Goal: Task Accomplishment & Management: Manage account settings

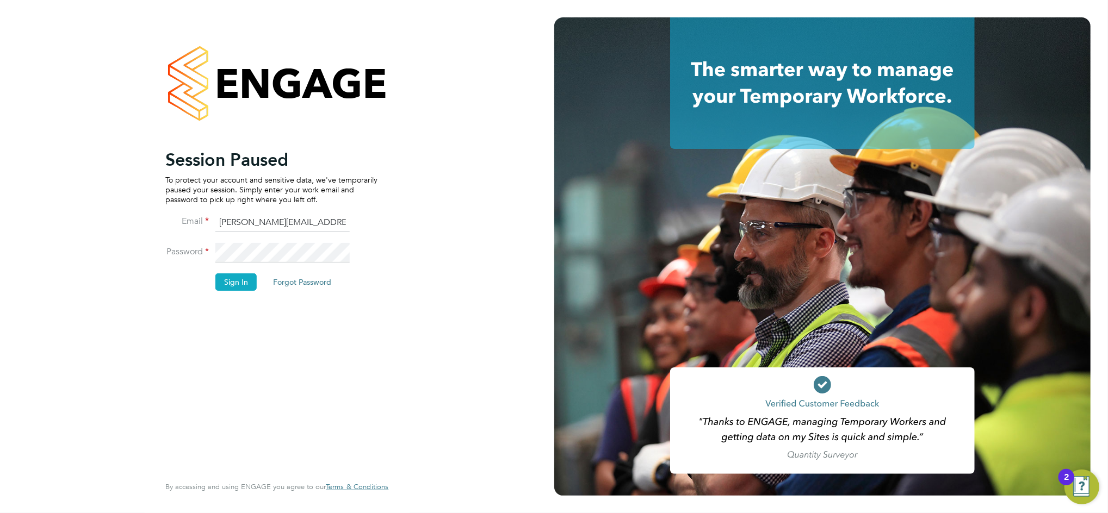
click at [225, 284] on button "Sign In" at bounding box center [235, 282] width 41 height 17
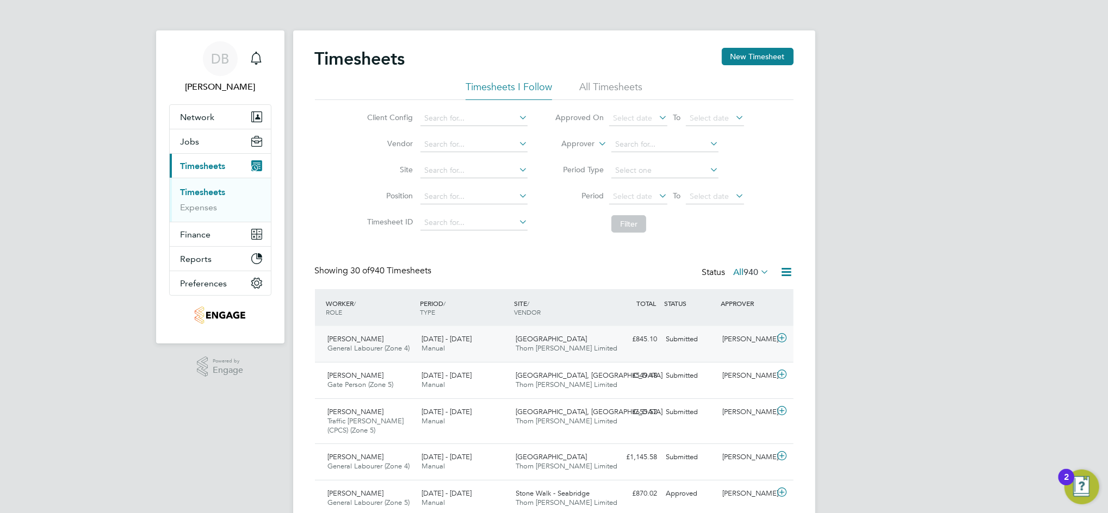
click at [779, 342] on icon at bounding box center [782, 338] width 14 height 9
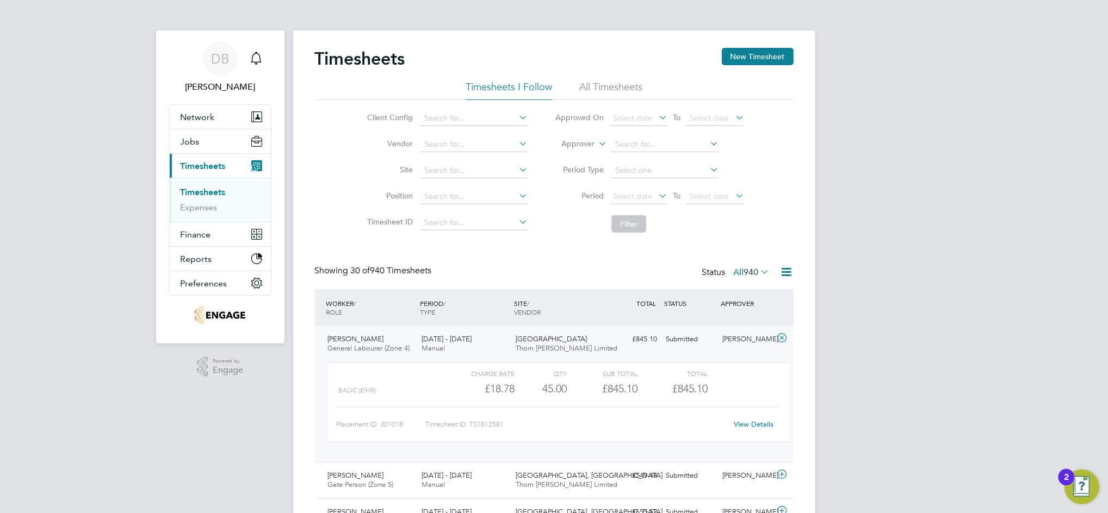
click at [743, 426] on link "View Details" at bounding box center [754, 424] width 40 height 9
click at [696, 344] on div "Submitted" at bounding box center [690, 340] width 57 height 18
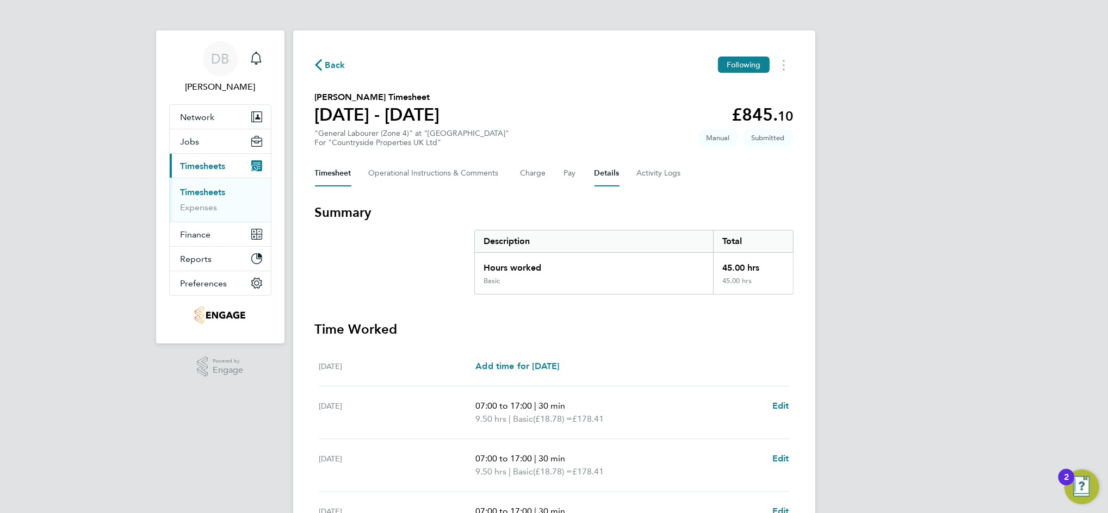
click at [599, 170] on button "Details" at bounding box center [607, 173] width 25 height 26
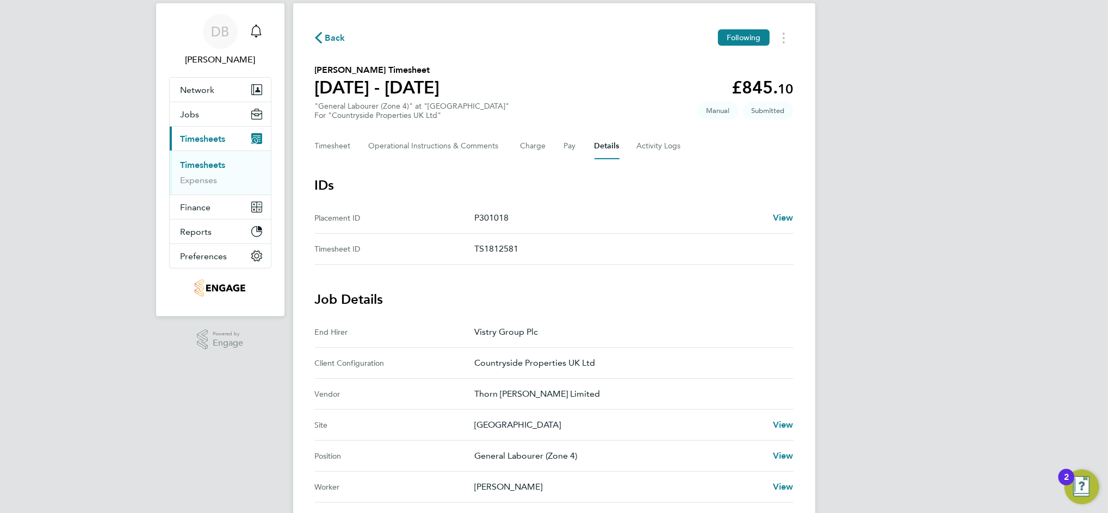
scroll to position [145, 0]
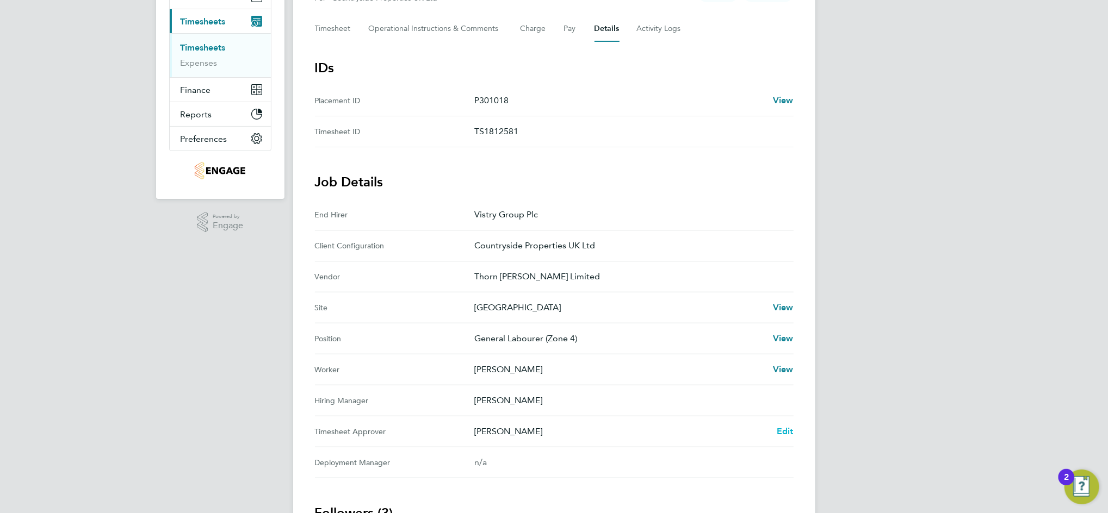
click at [781, 430] on span "Edit" at bounding box center [785, 431] width 17 height 10
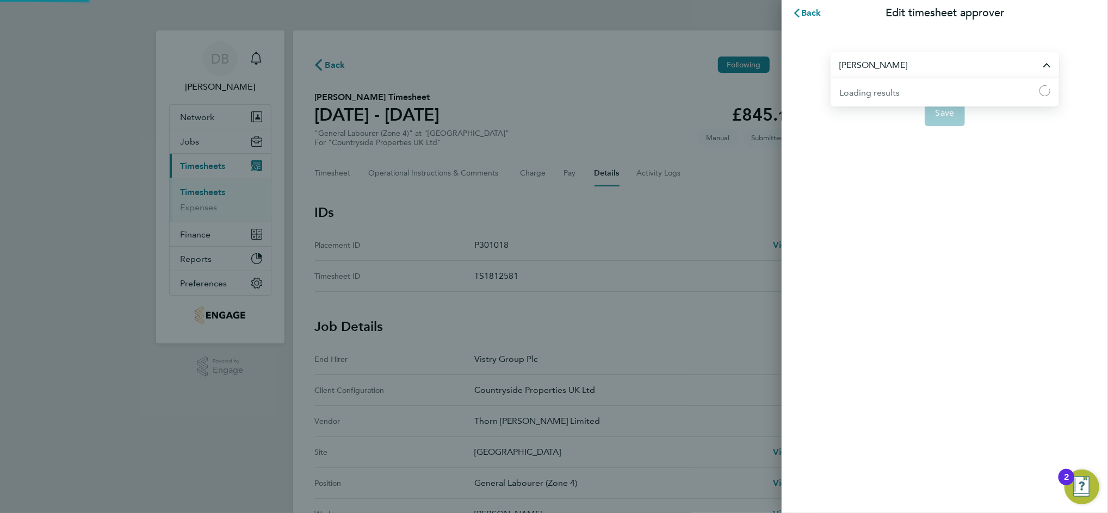
click at [868, 63] on input "Dean Fox" at bounding box center [945, 65] width 228 height 26
click at [877, 85] on span "Nabeel Anwar" at bounding box center [874, 91] width 70 height 13
type input "Nabeel Anwar"
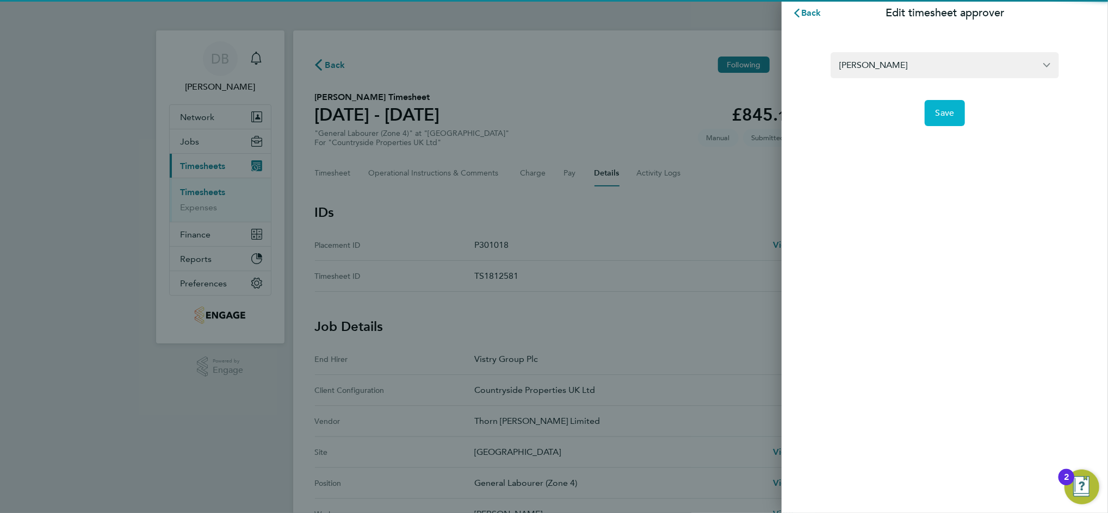
click at [948, 117] on span "Save" at bounding box center [945, 113] width 19 height 11
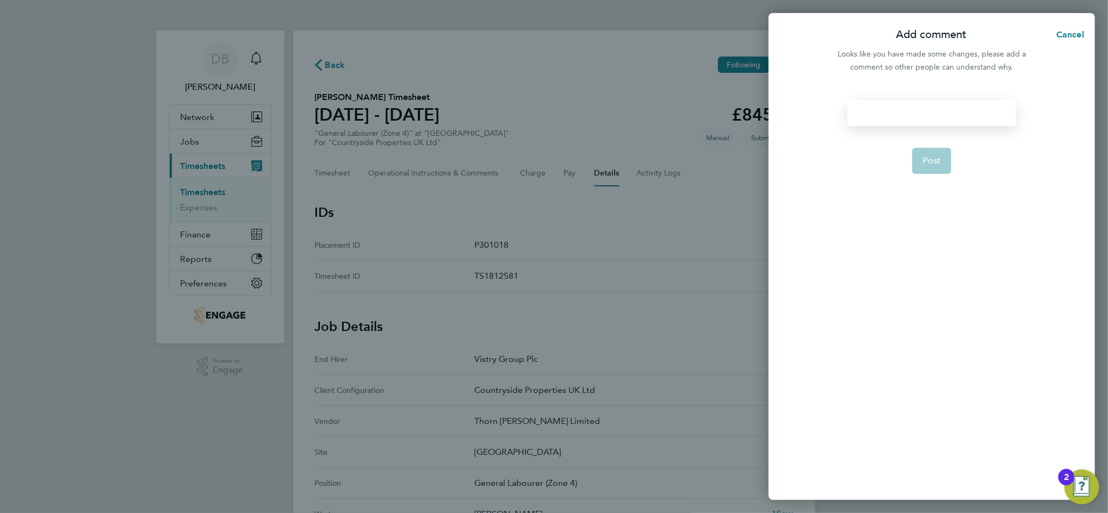
click at [914, 120] on div at bounding box center [931, 113] width 168 height 26
click at [937, 163] on span "Post" at bounding box center [932, 161] width 18 height 11
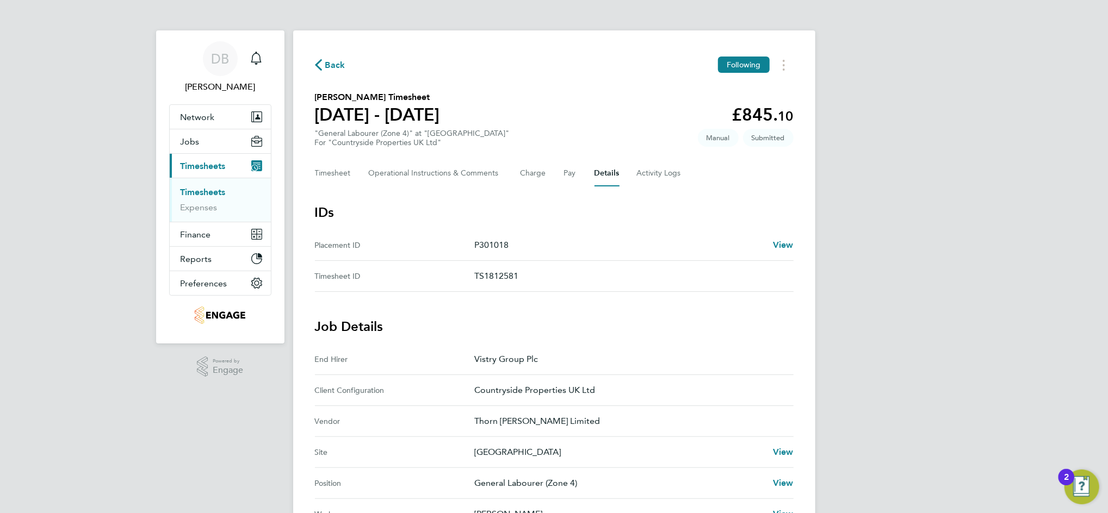
click at [326, 59] on span "Back" at bounding box center [335, 65] width 20 height 13
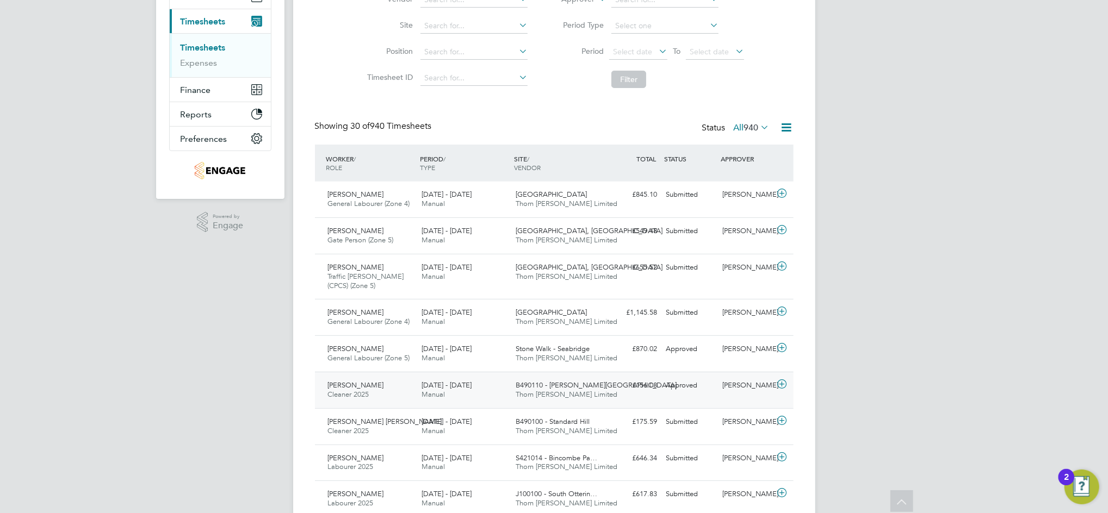
click at [746, 392] on div "Joe Moscetano" at bounding box center [746, 386] width 57 height 18
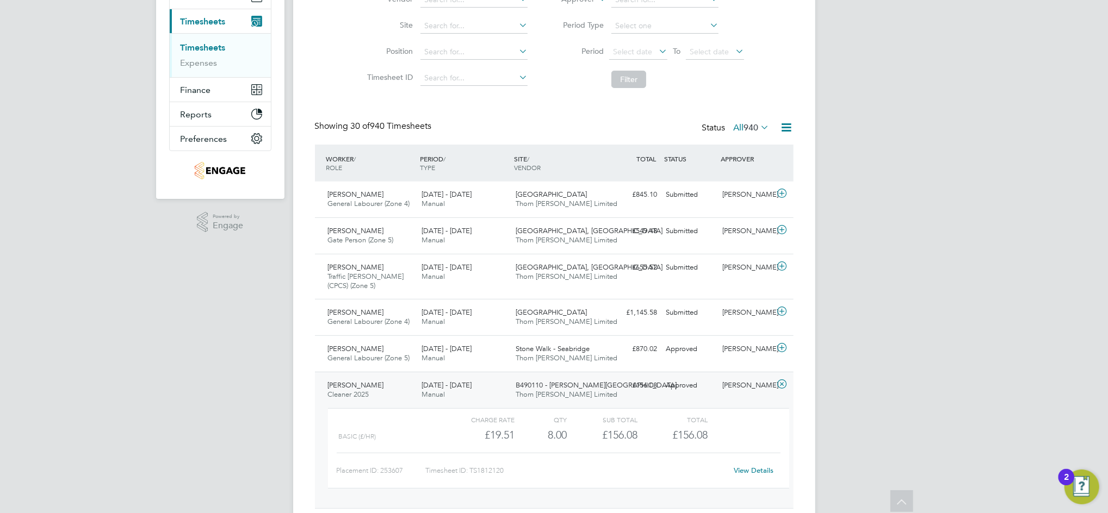
click at [758, 471] on link "View Details" at bounding box center [754, 470] width 40 height 9
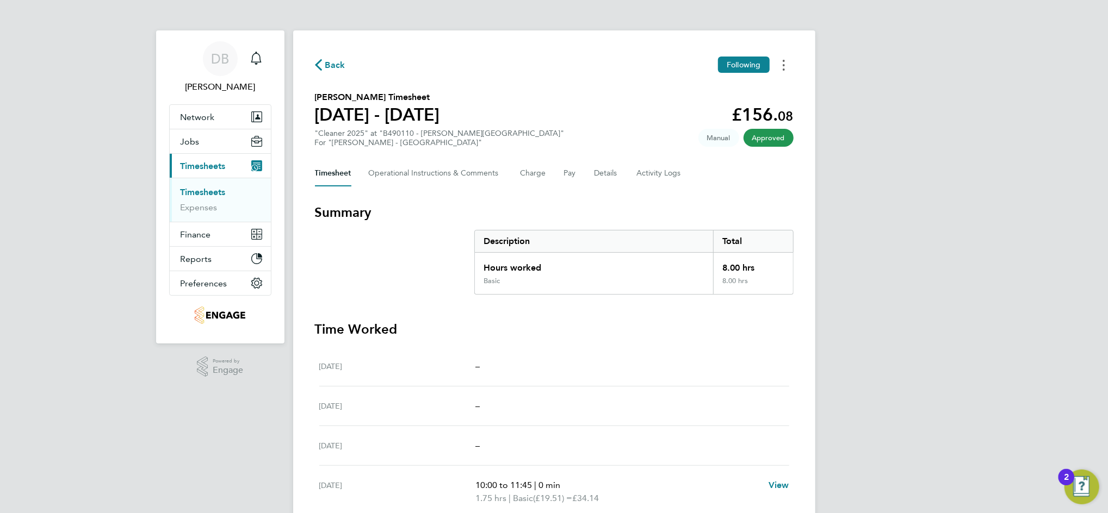
click at [783, 65] on circle "Timesheets Menu" at bounding box center [784, 65] width 2 height 2
click at [725, 90] on link "Download timesheet" at bounding box center [728, 89] width 131 height 22
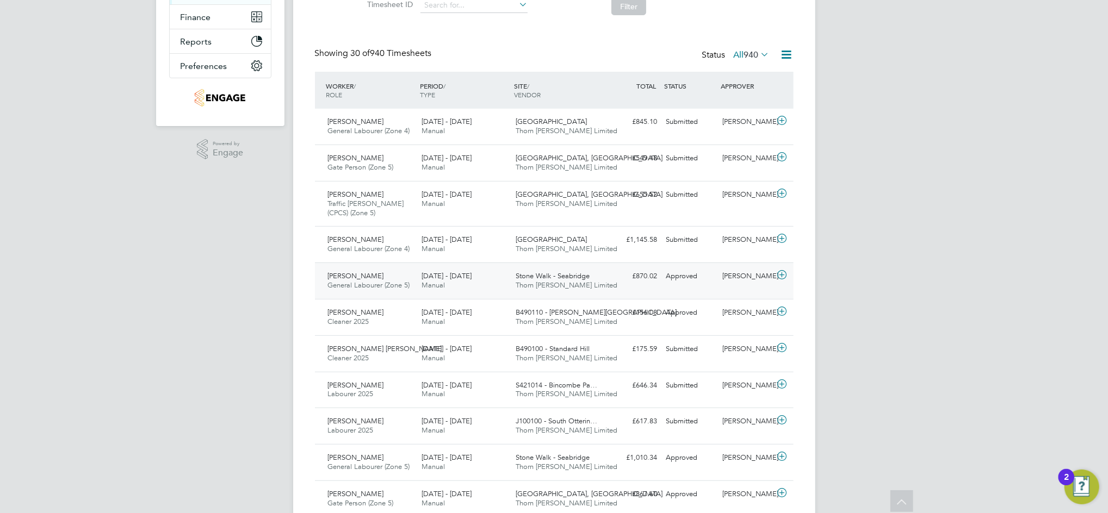
click at [746, 276] on div "Liam Haddon" at bounding box center [746, 277] width 57 height 18
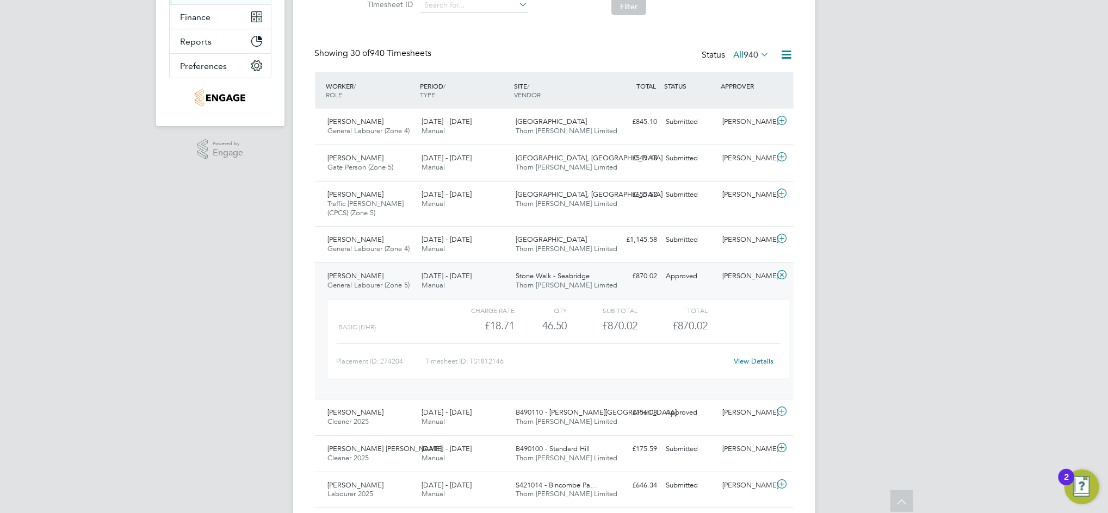
click at [745, 360] on link "View Details" at bounding box center [754, 361] width 40 height 9
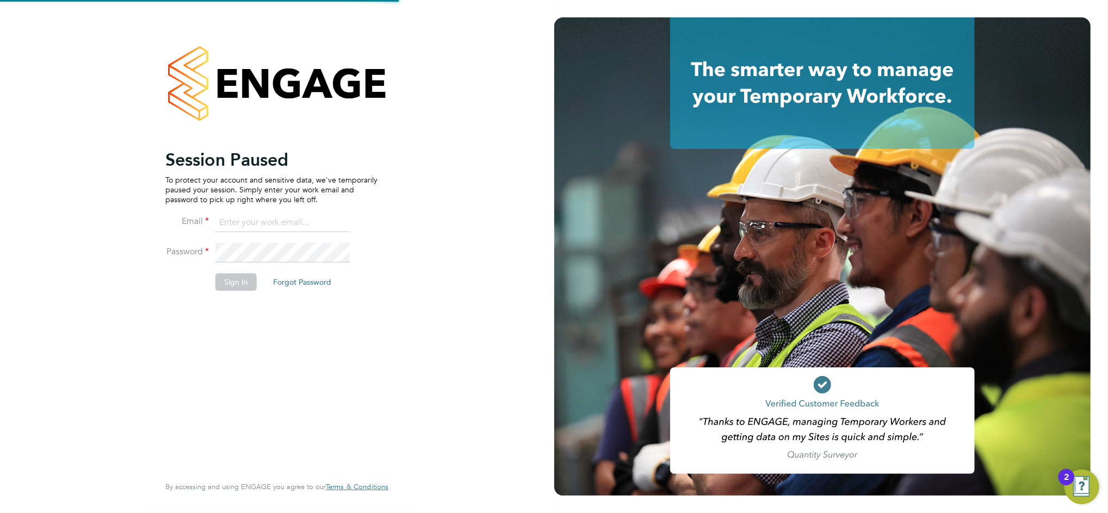
type input "[PERSON_NAME][EMAIL_ADDRESS][PERSON_NAME][DOMAIN_NAME]"
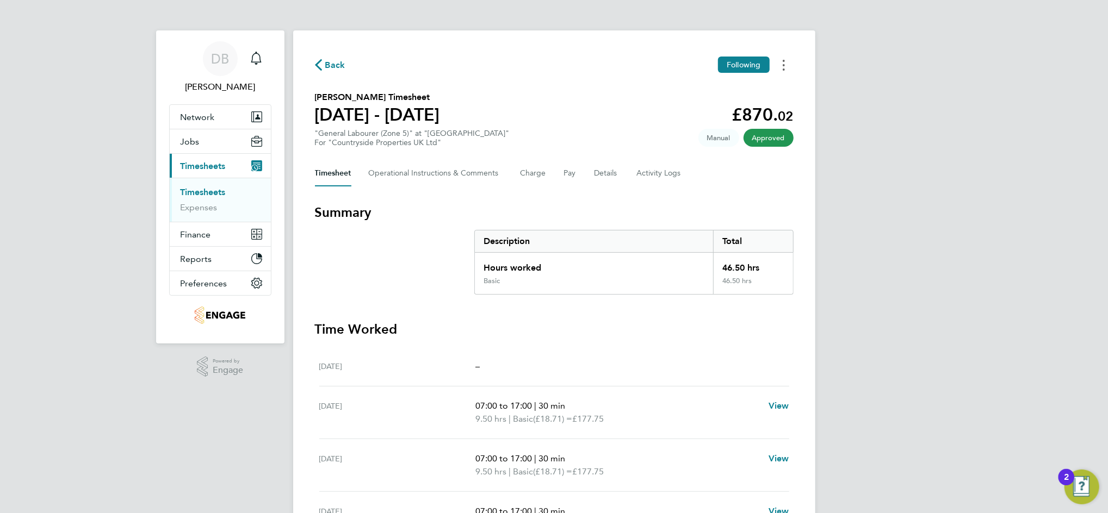
click at [780, 66] on button "Timesheets Menu" at bounding box center [784, 65] width 20 height 17
click at [733, 87] on link "Download timesheet" at bounding box center [728, 89] width 131 height 22
click at [212, 58] on span "DB" at bounding box center [220, 59] width 18 height 14
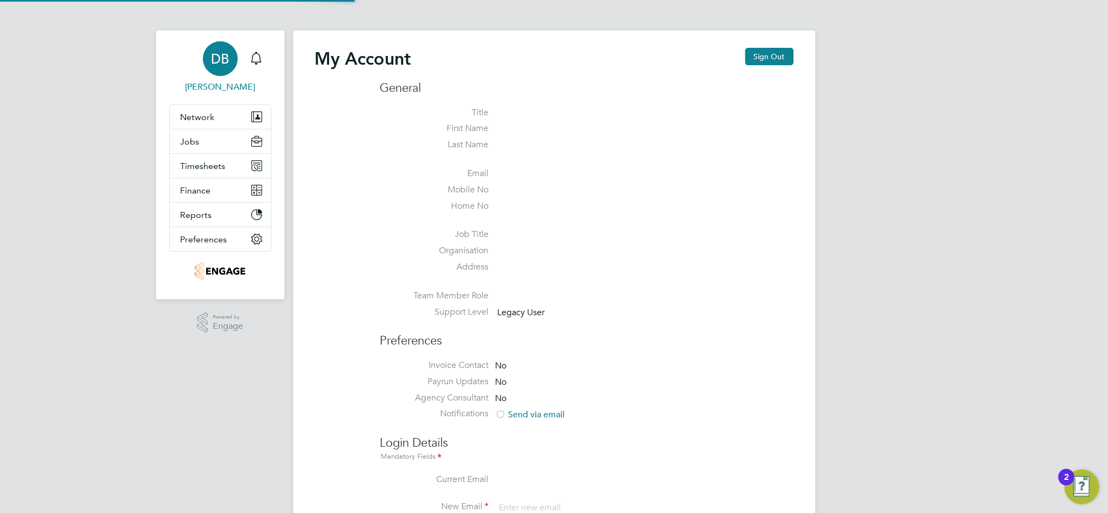
type input "[PERSON_NAME][EMAIL_ADDRESS][PERSON_NAME][DOMAIN_NAME]"
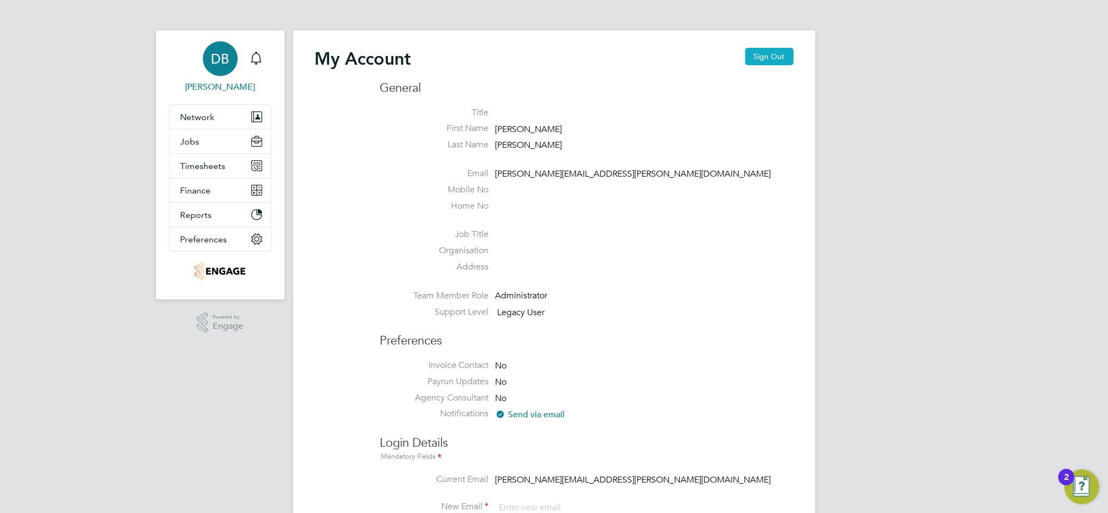
click at [776, 53] on button "Sign Out" at bounding box center [769, 56] width 48 height 17
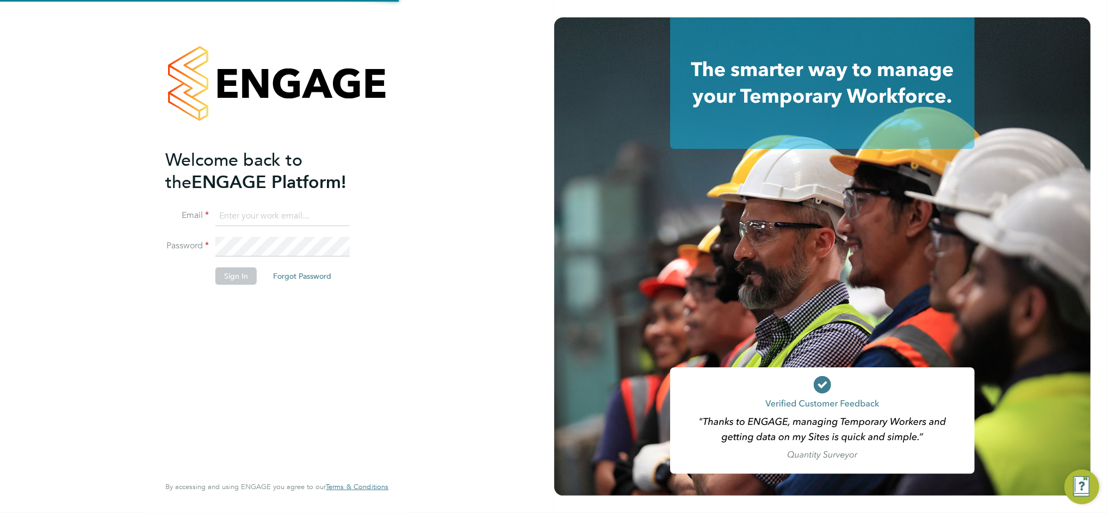
type input "[PERSON_NAME][EMAIL_ADDRESS][PERSON_NAME][DOMAIN_NAME]"
